Goal: Navigation & Orientation: Go to known website

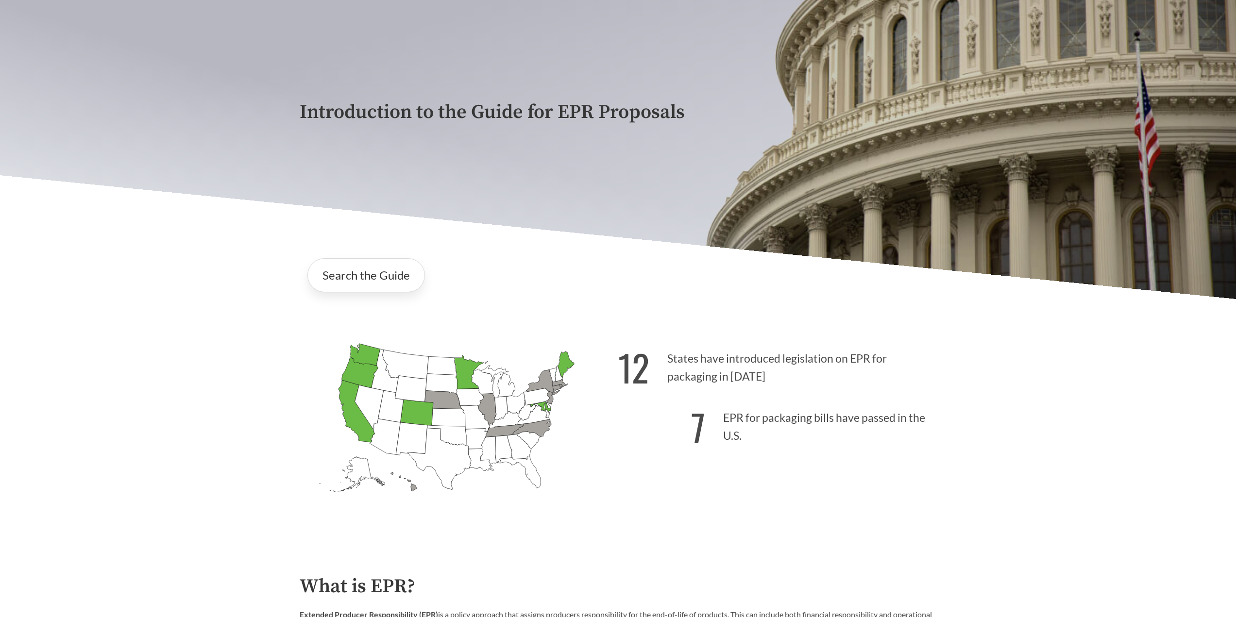
scroll to position [146, 0]
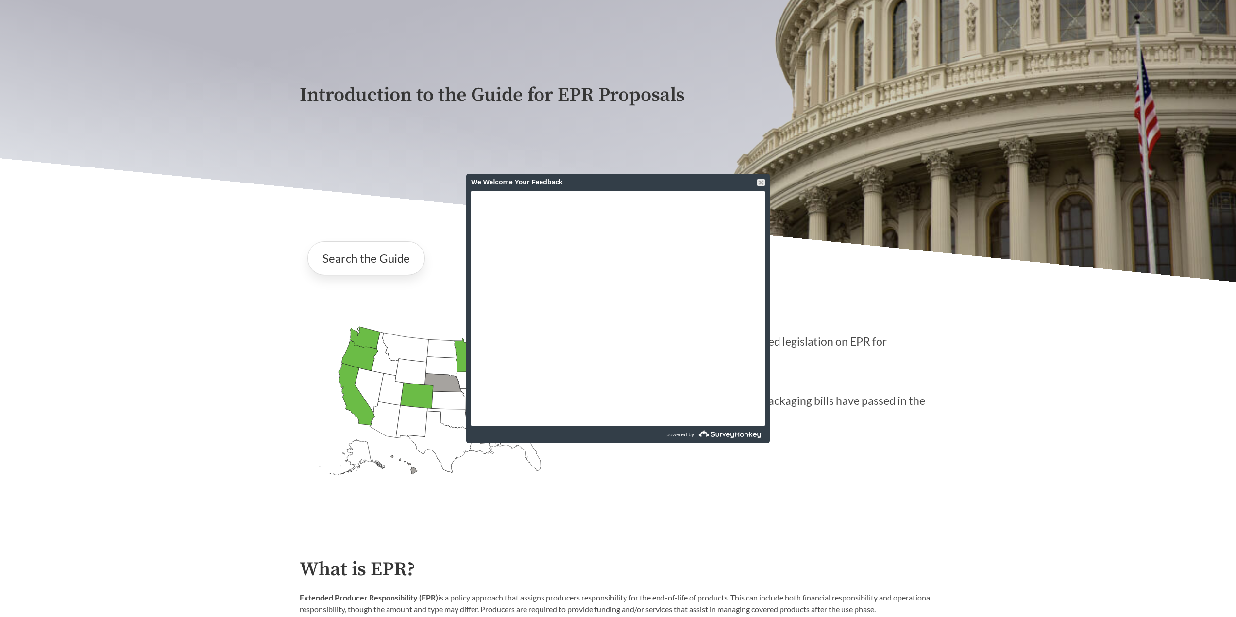
click at [767, 181] on div "We Welcome Your Feedback" at bounding box center [618, 182] width 304 height 17
click at [762, 181] on div at bounding box center [761, 183] width 8 height 8
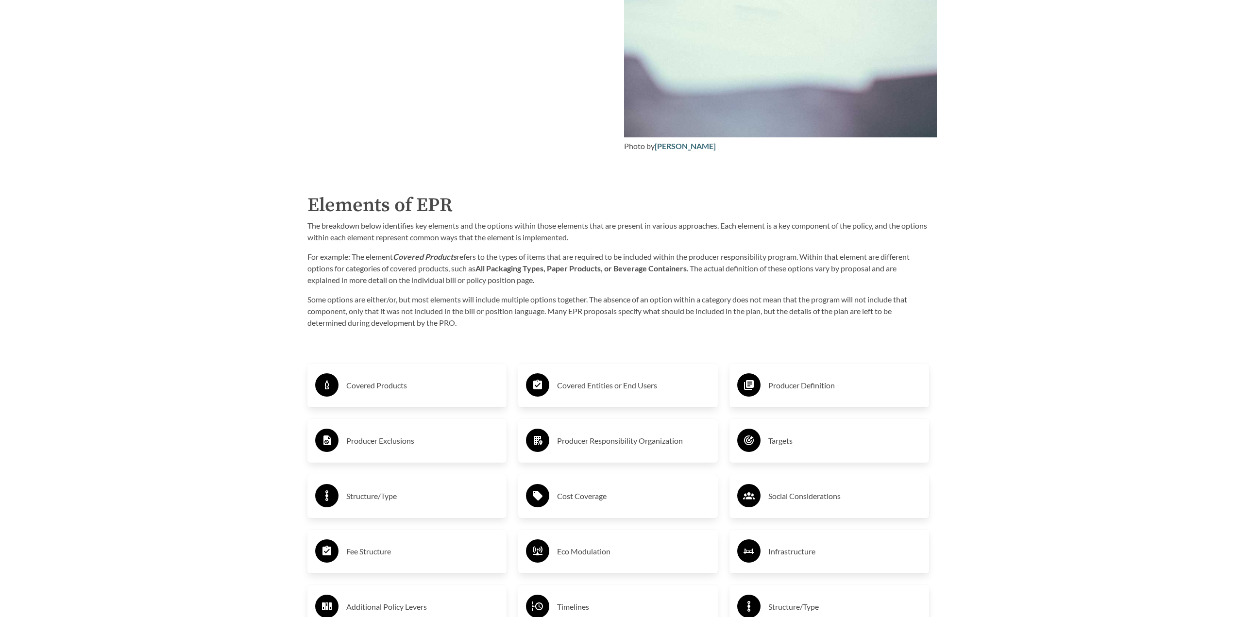
scroll to position [1652, 0]
